Goal: Task Accomplishment & Management: Use online tool/utility

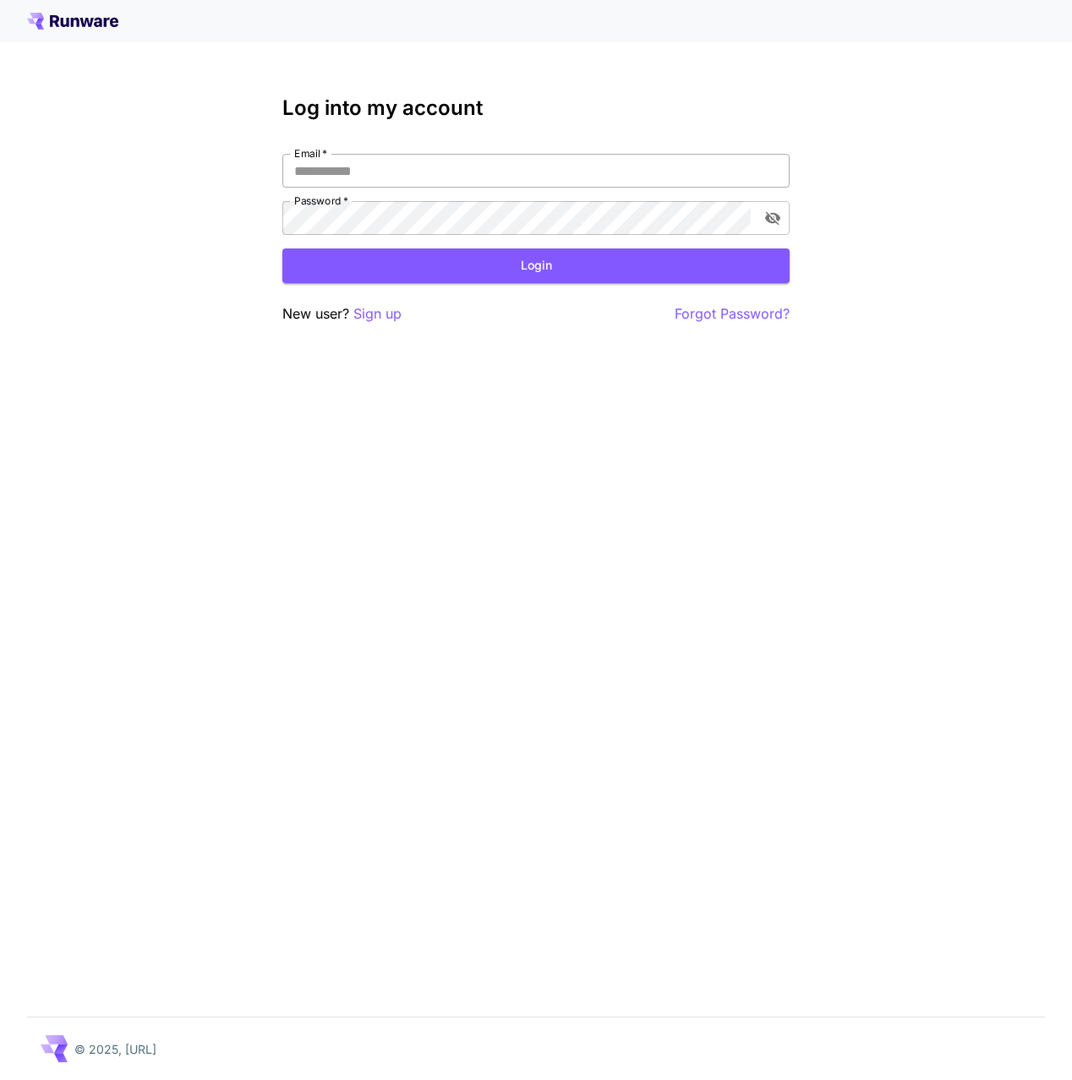
click at [473, 187] on input "Email   *" at bounding box center [535, 171] width 507 height 34
type input "**********"
click at [624, 264] on button "Login" at bounding box center [535, 266] width 507 height 35
